Goal: Task Accomplishment & Management: Use online tool/utility

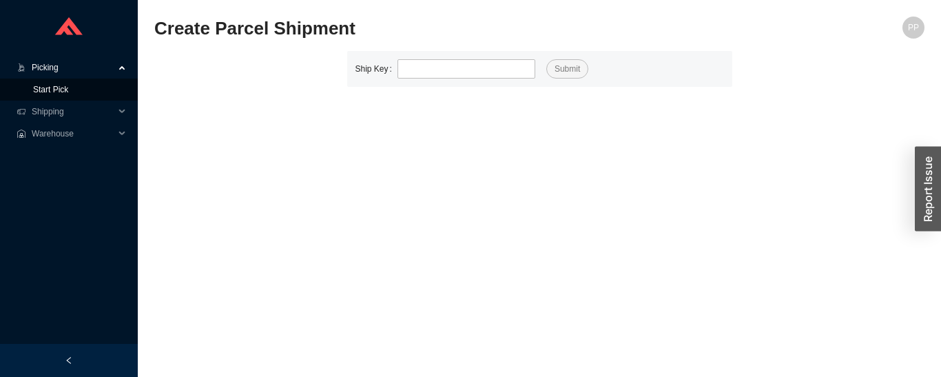
click at [37, 89] on link "Start Pick" at bounding box center [50, 90] width 35 height 10
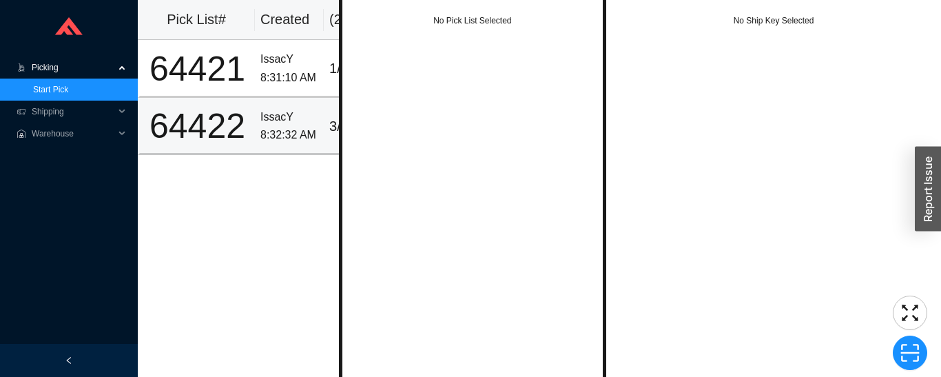
click at [176, 129] on div "64422" at bounding box center [197, 126] width 104 height 34
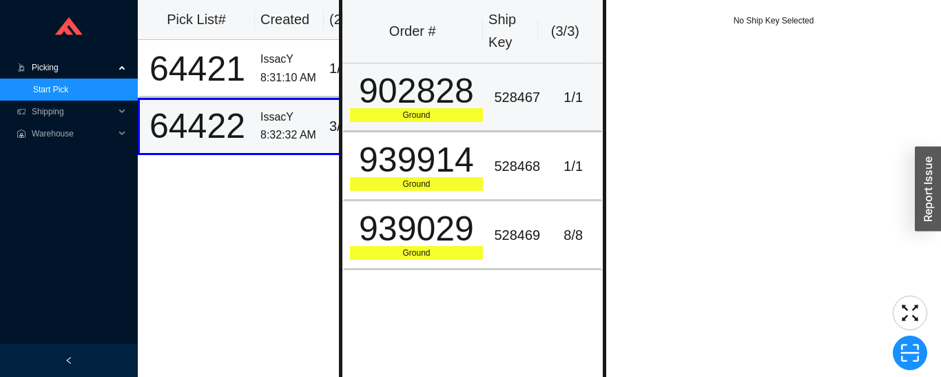
click at [417, 105] on div "902828" at bounding box center [417, 91] width 134 height 34
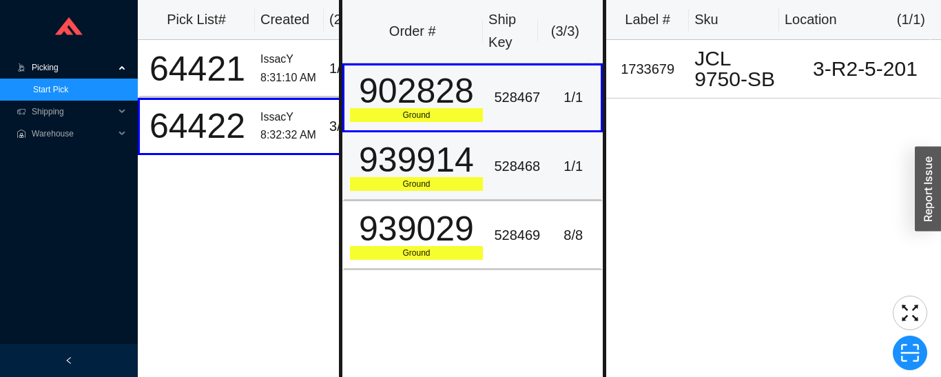
click at [436, 160] on div "939914" at bounding box center [417, 160] width 134 height 34
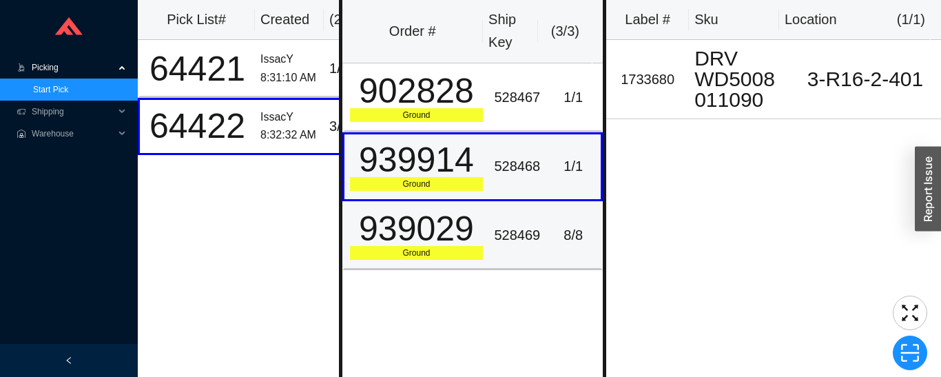
click at [448, 230] on div "939029" at bounding box center [417, 228] width 134 height 34
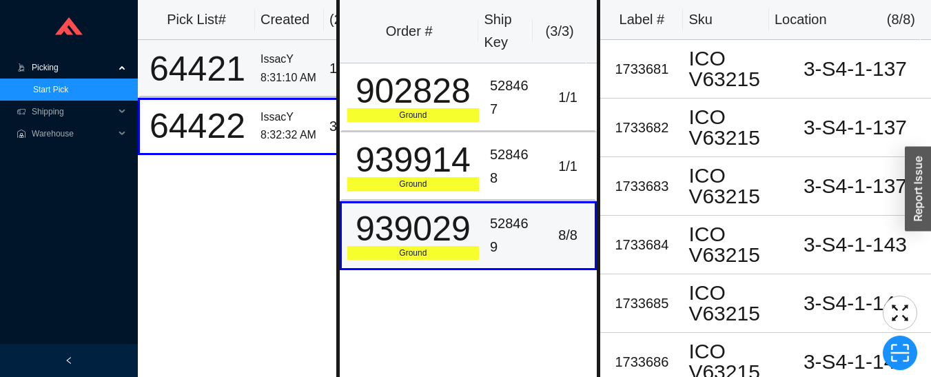
click at [213, 68] on div "64421" at bounding box center [197, 69] width 104 height 34
